Goal: Task Accomplishment & Management: Use online tool/utility

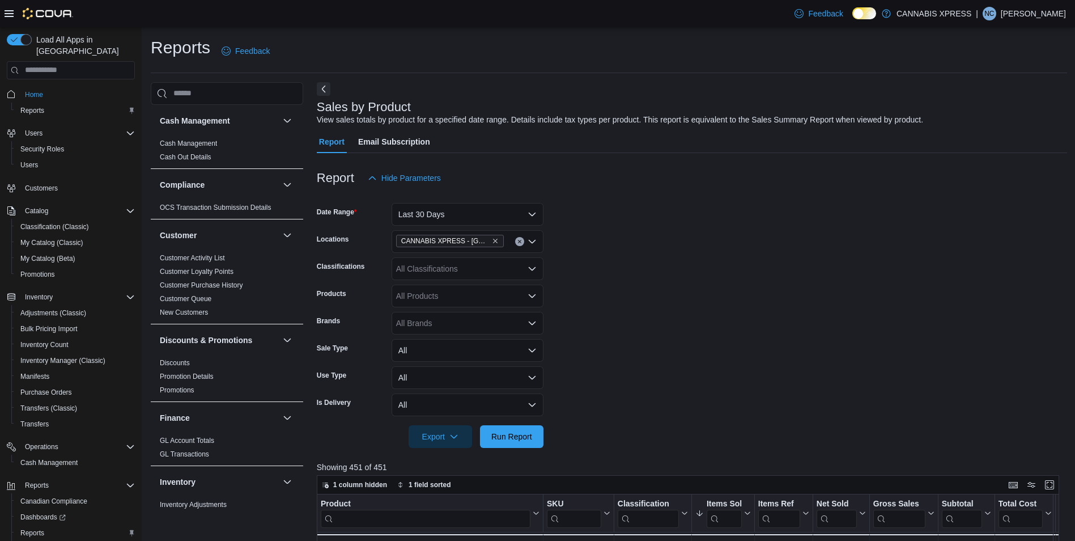
scroll to position [687, 0]
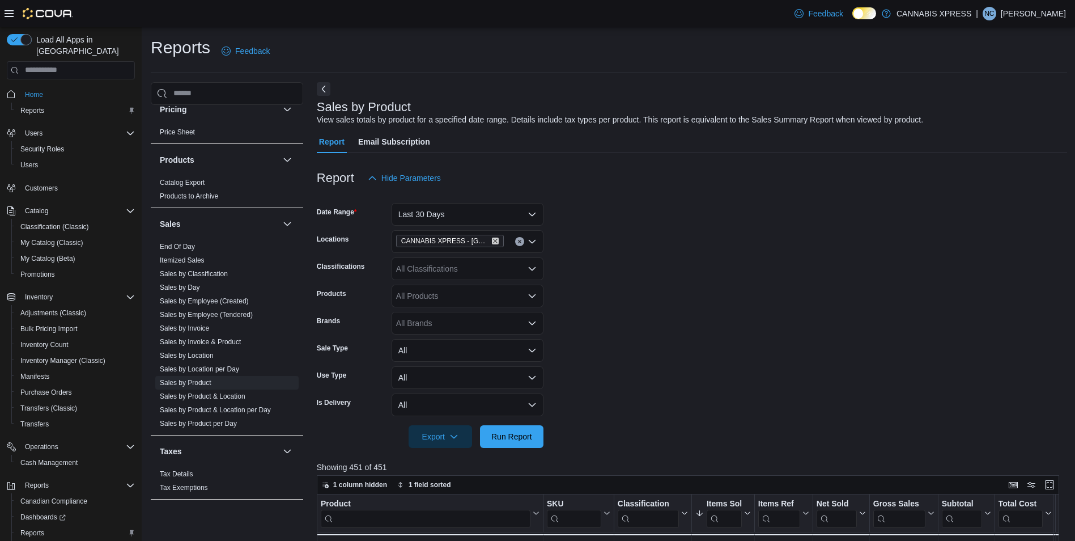
click at [496, 241] on icon "Remove CANNABIS XPRESS - Ridgetown (Main Street) from selection in this group" at bounding box center [495, 241] width 5 height 5
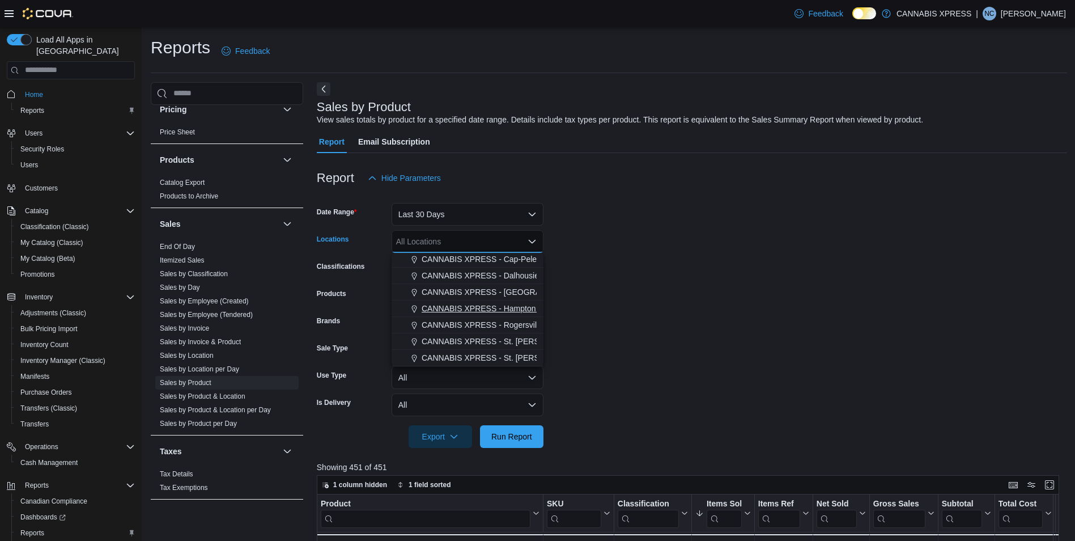
click at [498, 313] on span "CANNABIS XPRESS - Hampton ([GEOGRAPHIC_DATA])" at bounding box center [524, 308] width 204 height 11
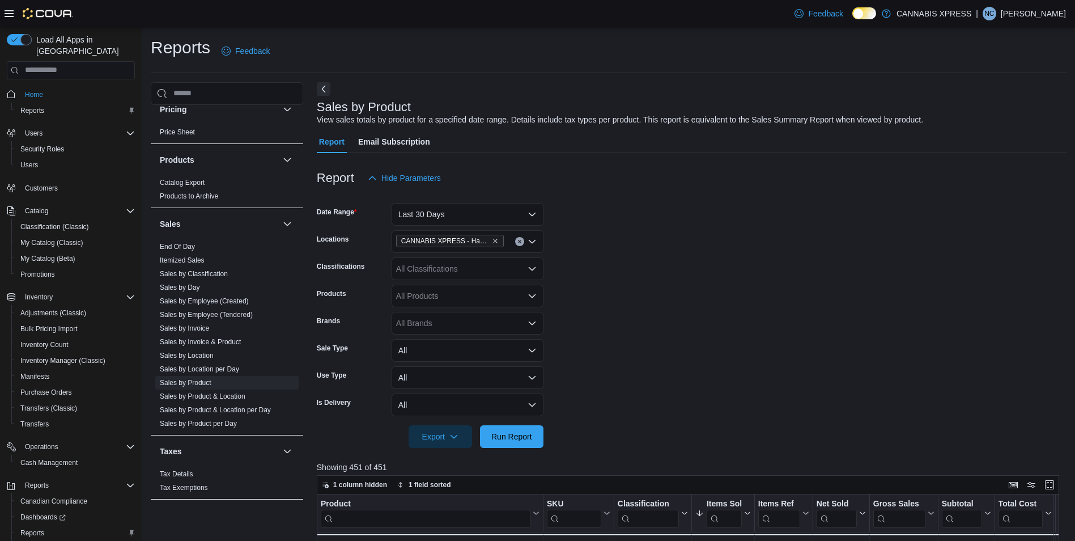
click at [695, 359] on form "Date Range Last 30 Days Locations CANNABIS XPRESS - Hampton (Main Street) Class…" at bounding box center [692, 318] width 750 height 258
click at [503, 445] on span "Run Report" at bounding box center [512, 436] width 50 height 23
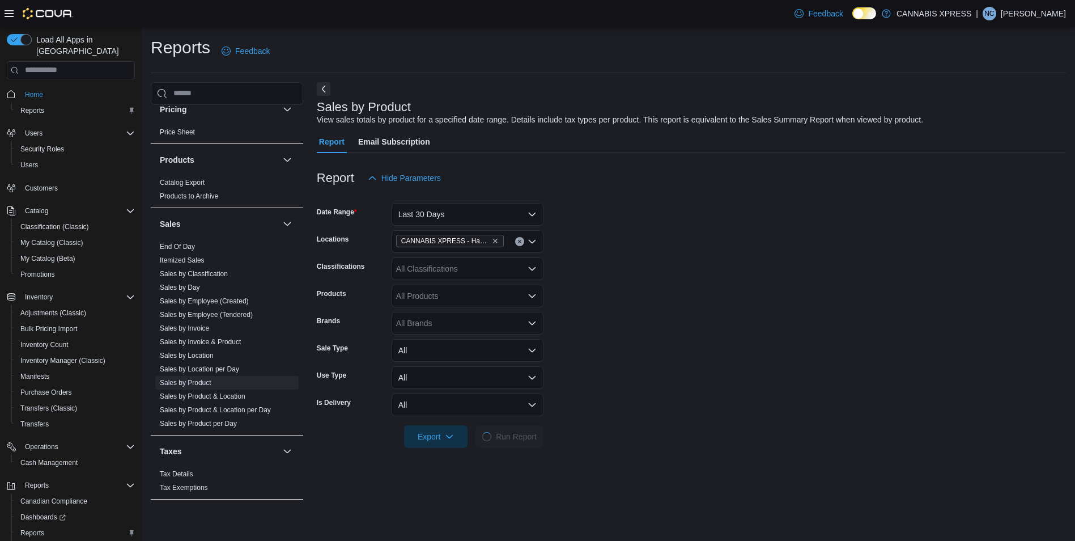
drag, startPoint x: 712, startPoint y: 274, endPoint x: 674, endPoint y: 272, distance: 38.0
click at [712, 276] on form "Date Range Last 30 Days Locations CANNABIS XPRESS - Hampton (Main Street) Class…" at bounding box center [691, 318] width 749 height 258
click at [738, 265] on form "Date Range Last 30 Days Locations CANNABIS XPRESS - Hampton (Main Street) Class…" at bounding box center [691, 318] width 749 height 258
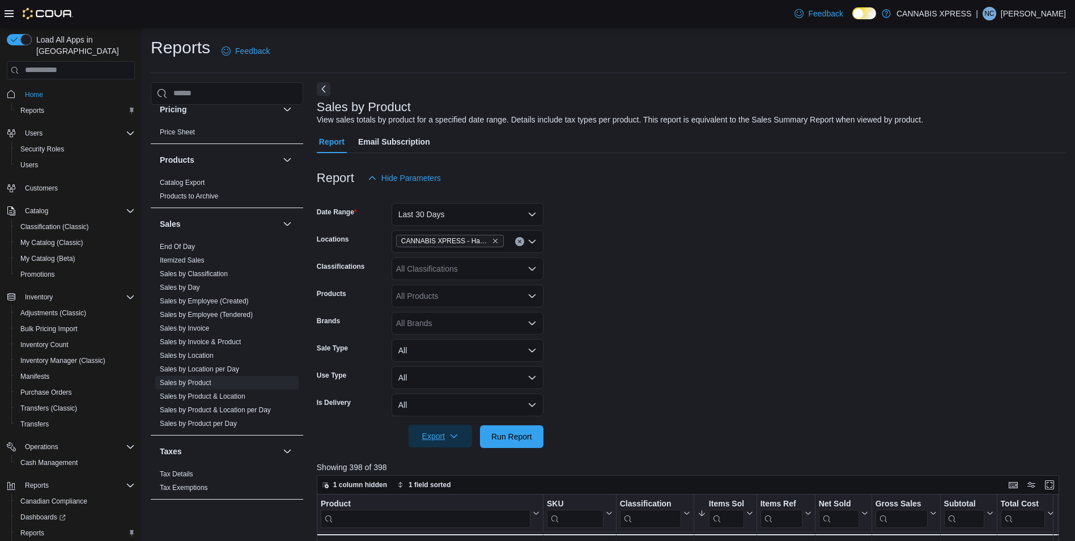
click at [449, 442] on span "Export" at bounding box center [440, 436] width 50 height 23
click at [448, 457] on span "Export to Excel" at bounding box center [442, 459] width 51 height 9
click at [689, 278] on form "Date Range Last 30 Days Locations CANNABIS XPRESS - Hampton (Main Street) Class…" at bounding box center [692, 318] width 750 height 258
